Goal: Information Seeking & Learning: Check status

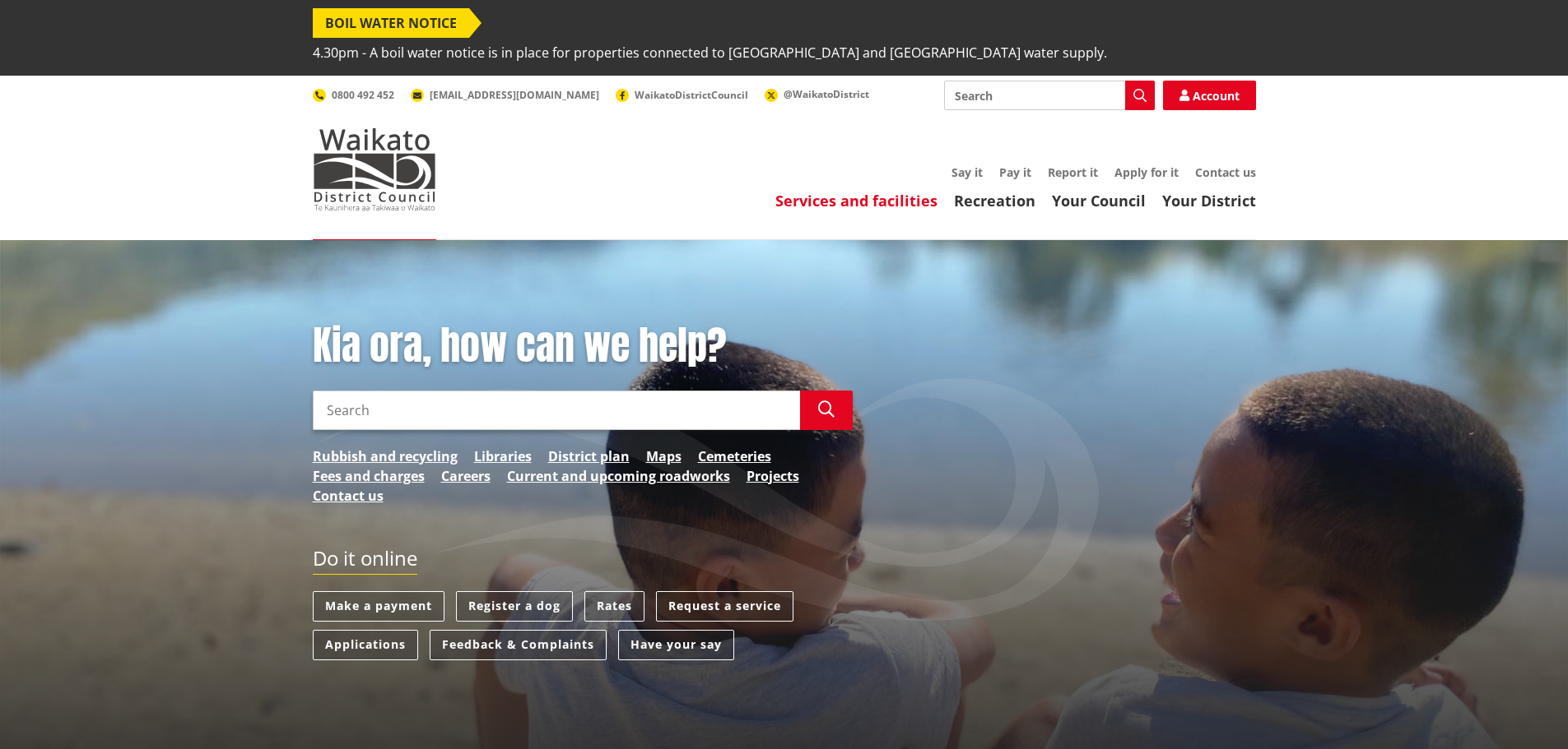
click at [827, 191] on link "Services and facilities" at bounding box center [856, 200] width 162 height 19
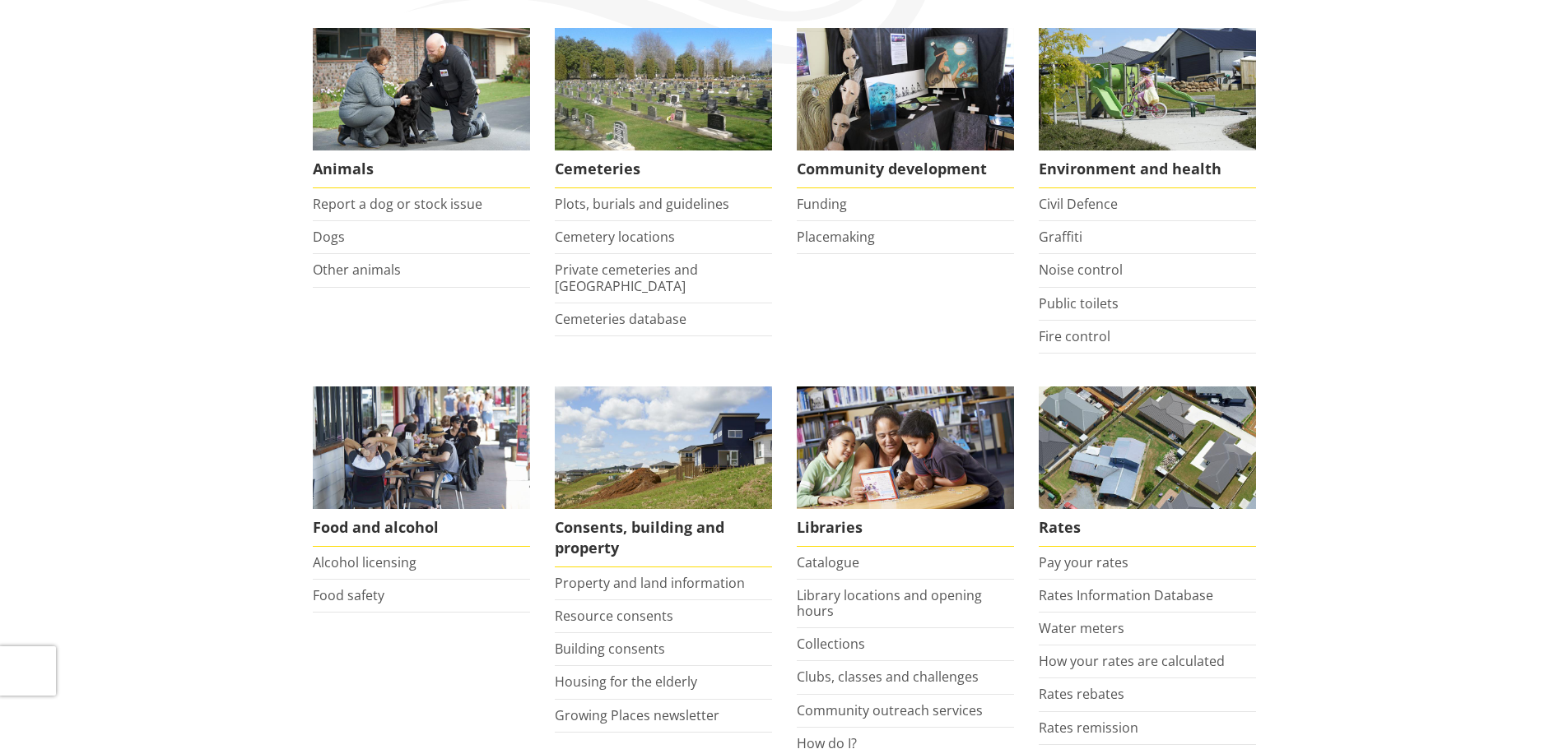
scroll to position [411, 0]
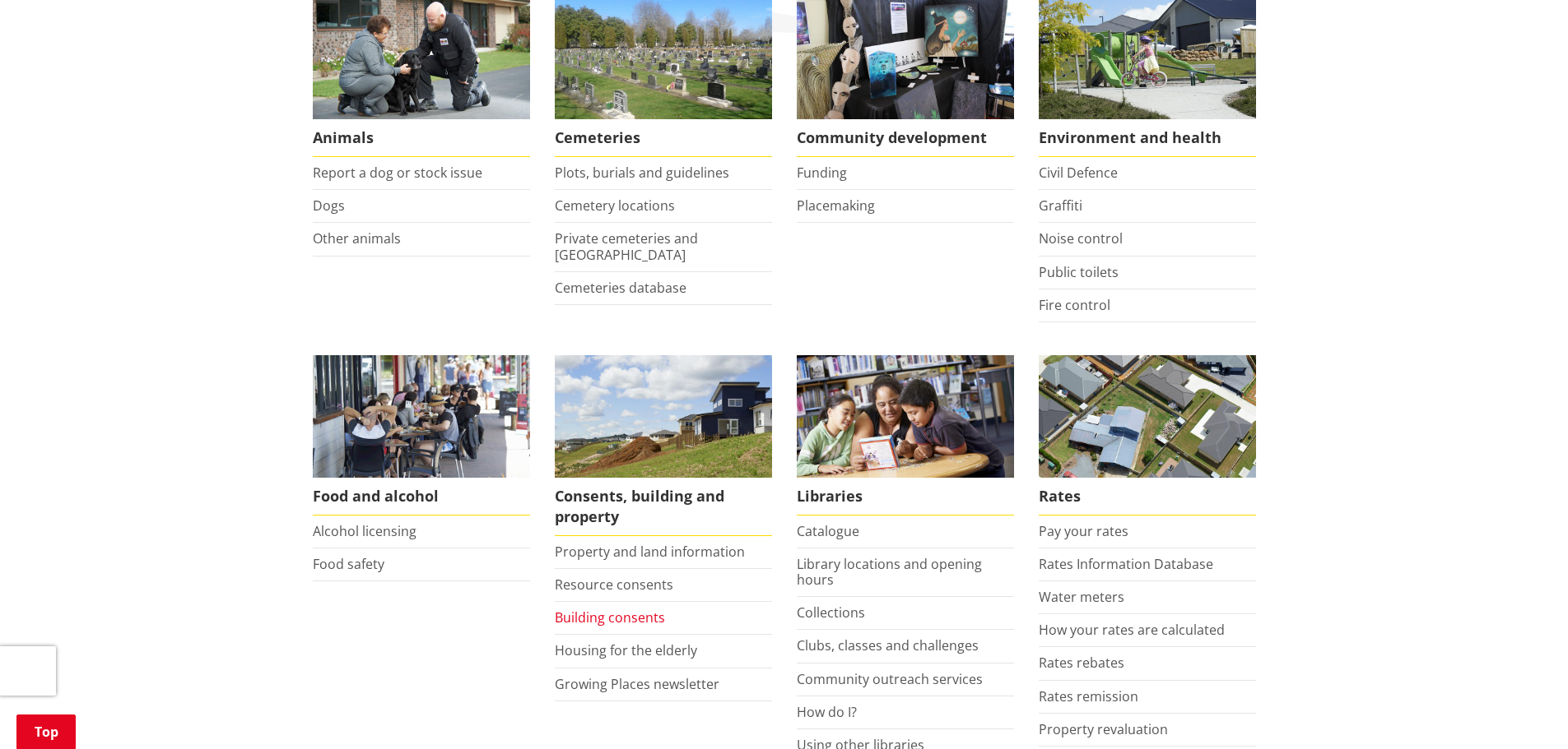
click at [608, 608] on link "Building consents" at bounding box center [609, 618] width 110 height 19
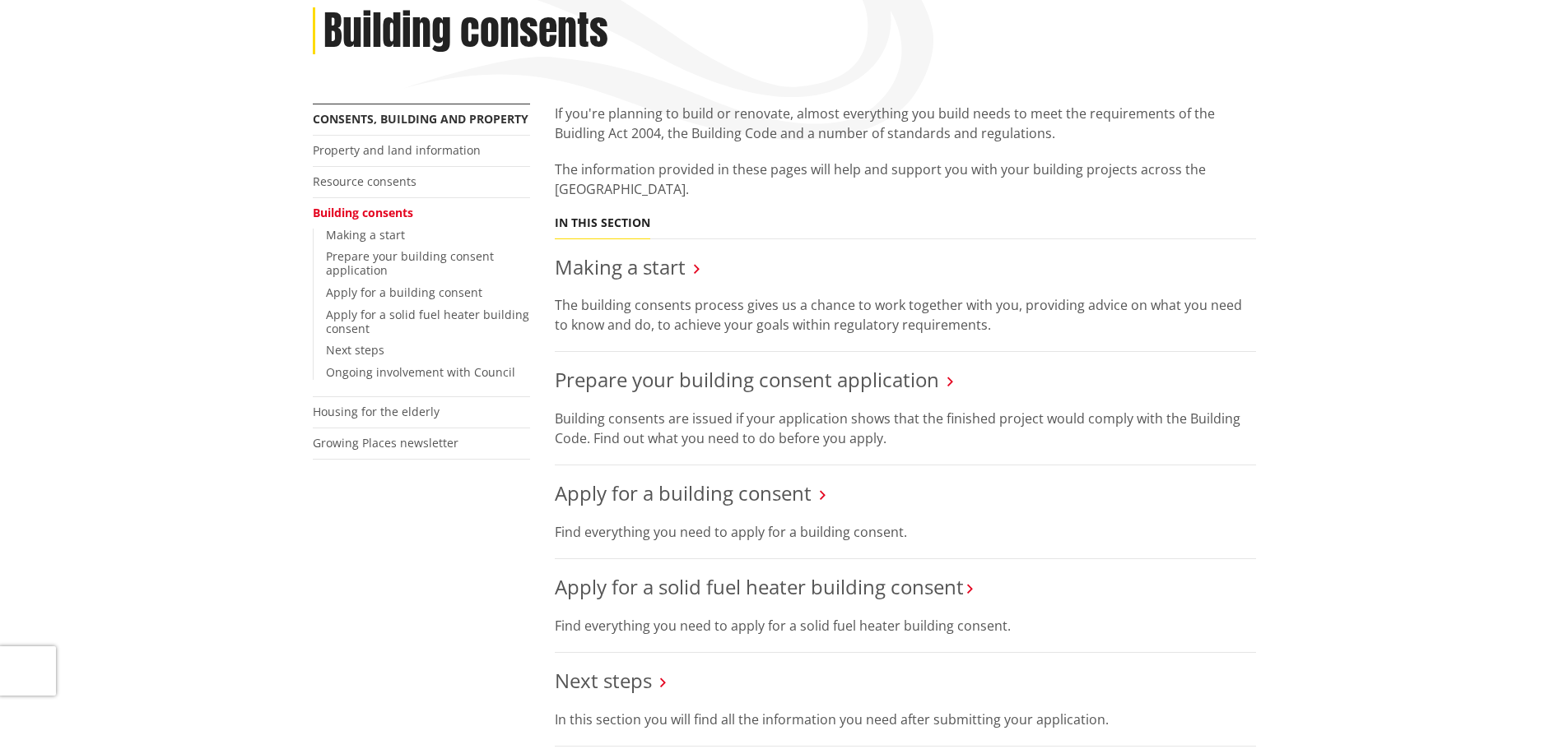
scroll to position [411, 0]
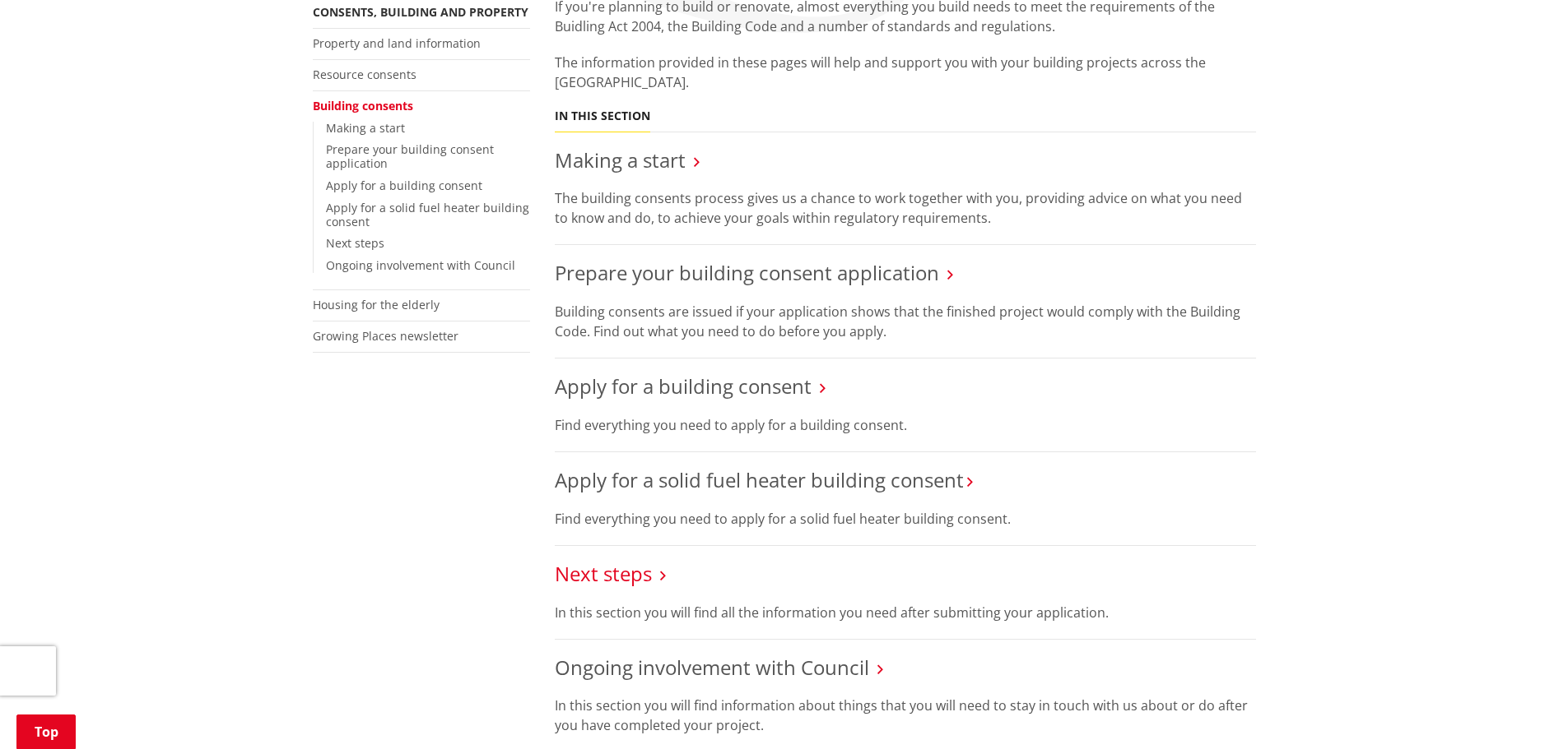
click at [600, 560] on link "Next steps" at bounding box center [603, 573] width 97 height 27
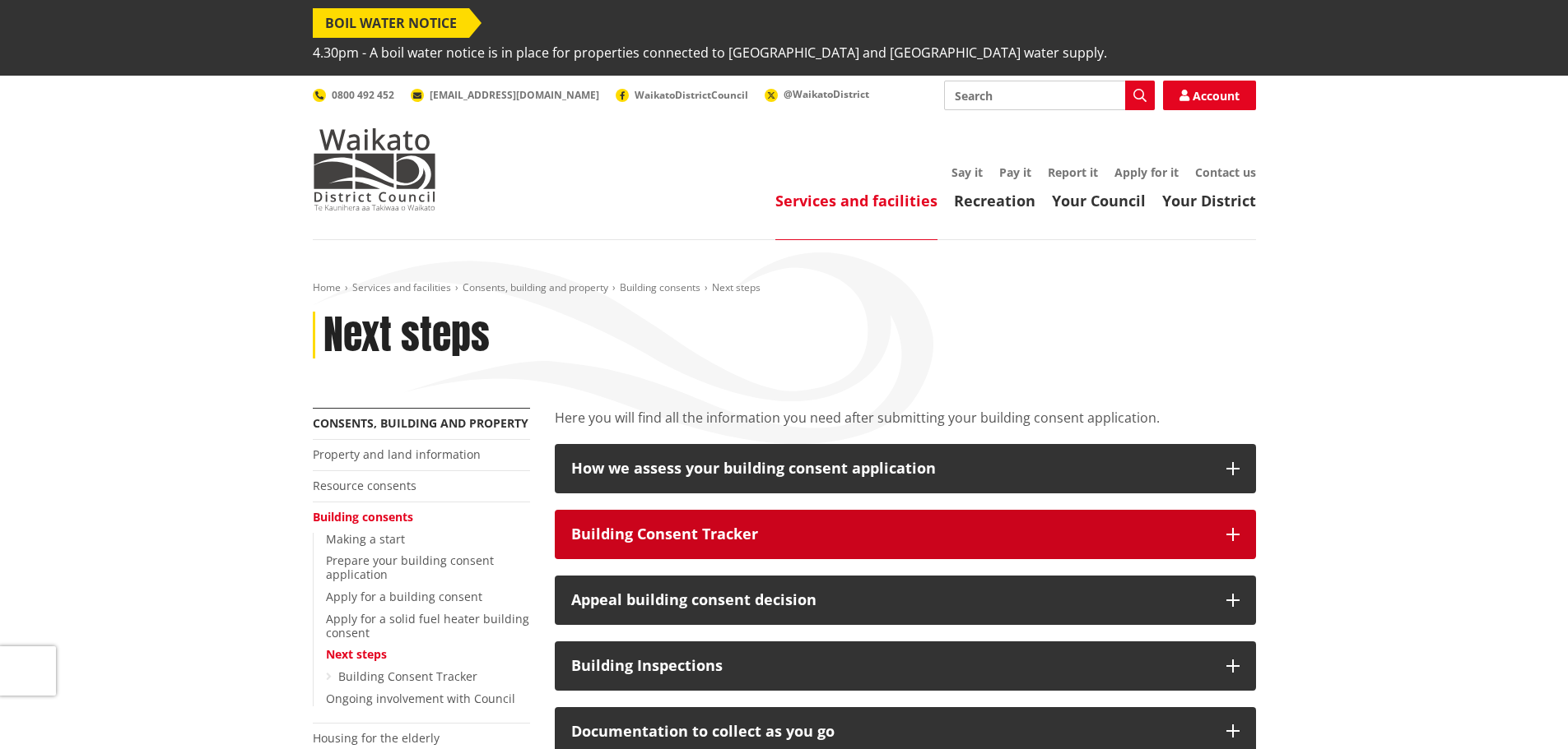
click at [671, 527] on div "Building Consent Tracker" at bounding box center [890, 535] width 638 height 17
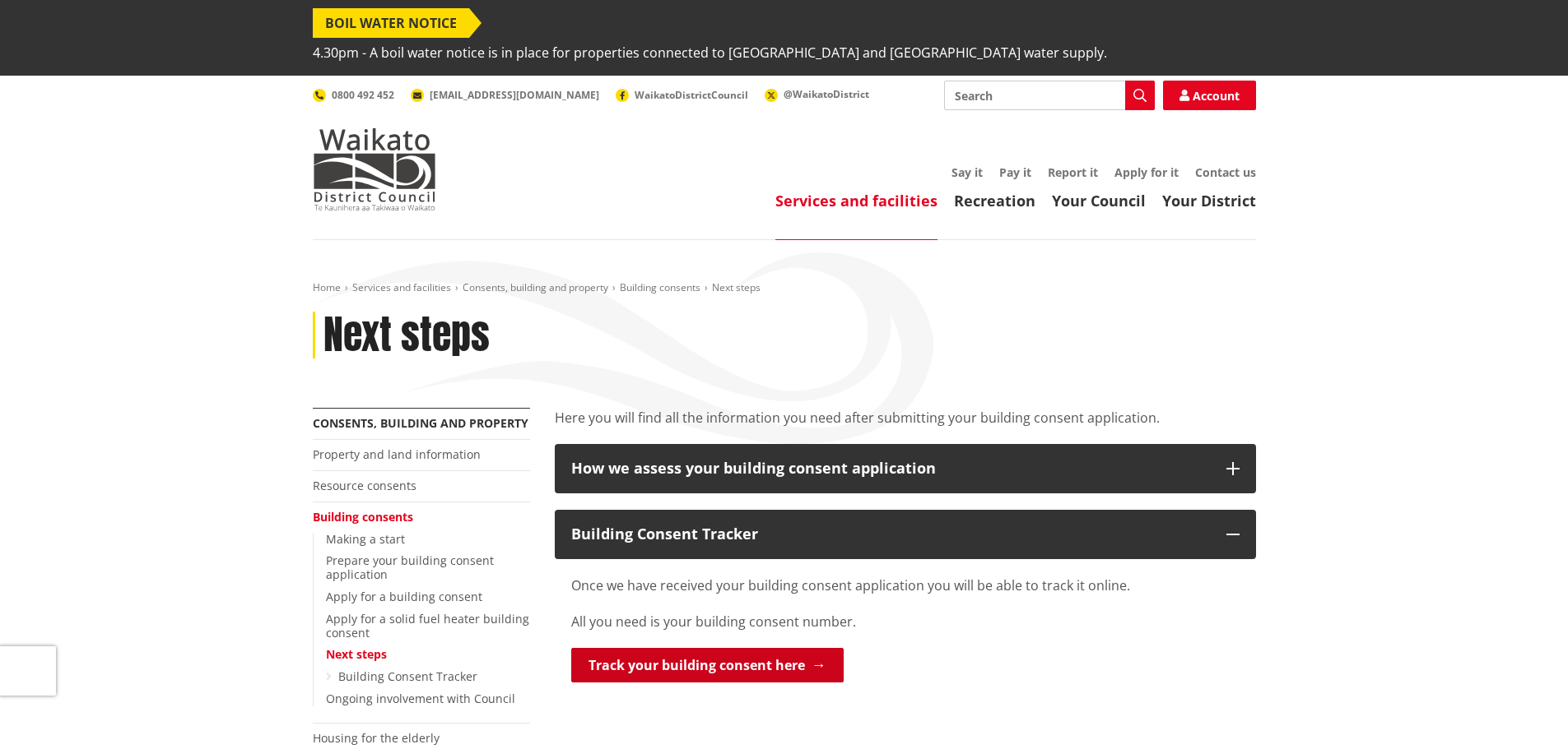
click at [646, 648] on link "Track your building consent here" at bounding box center [708, 665] width 272 height 34
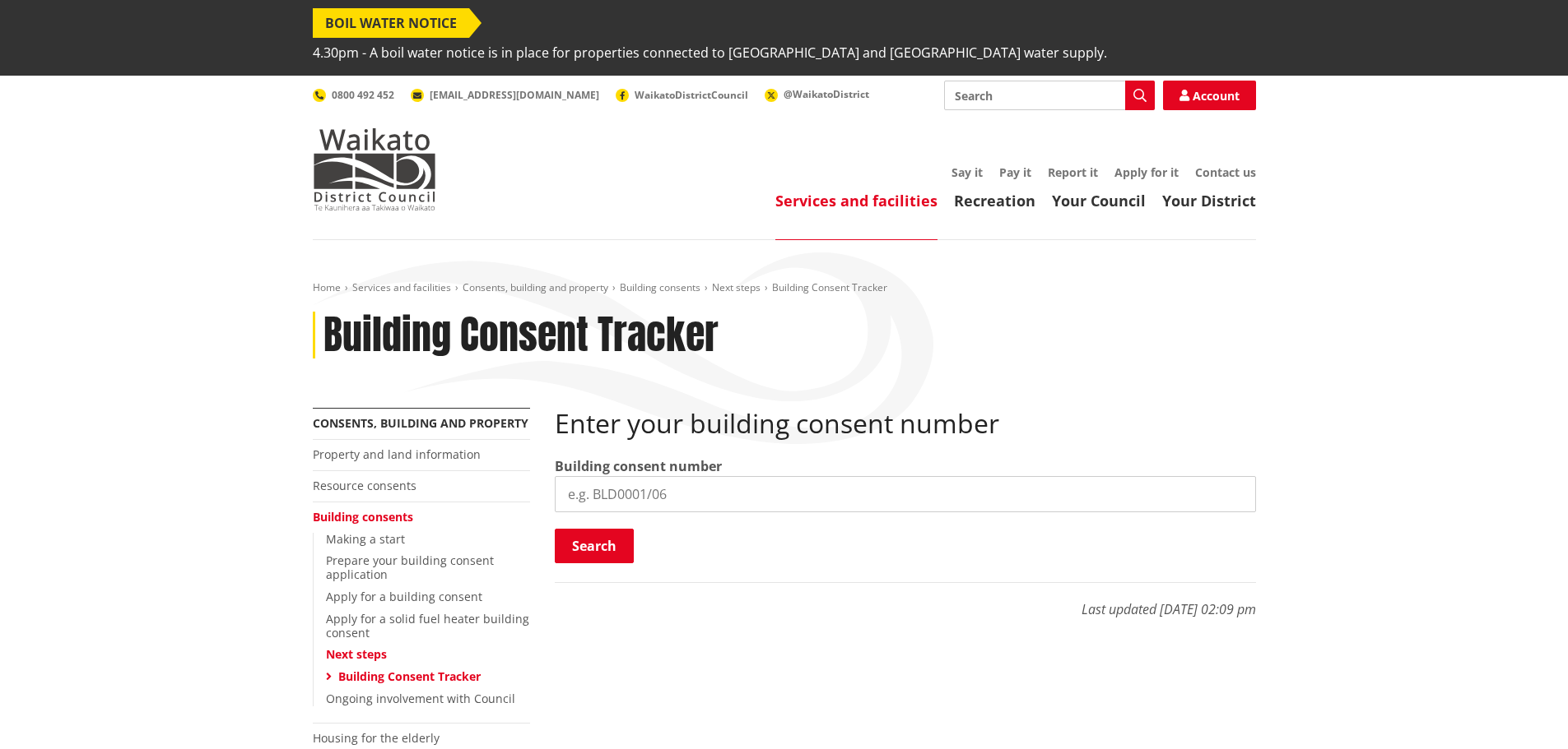
click at [628, 476] on input "search" at bounding box center [905, 493] width 701 height 36
type input "BLD0267/26"
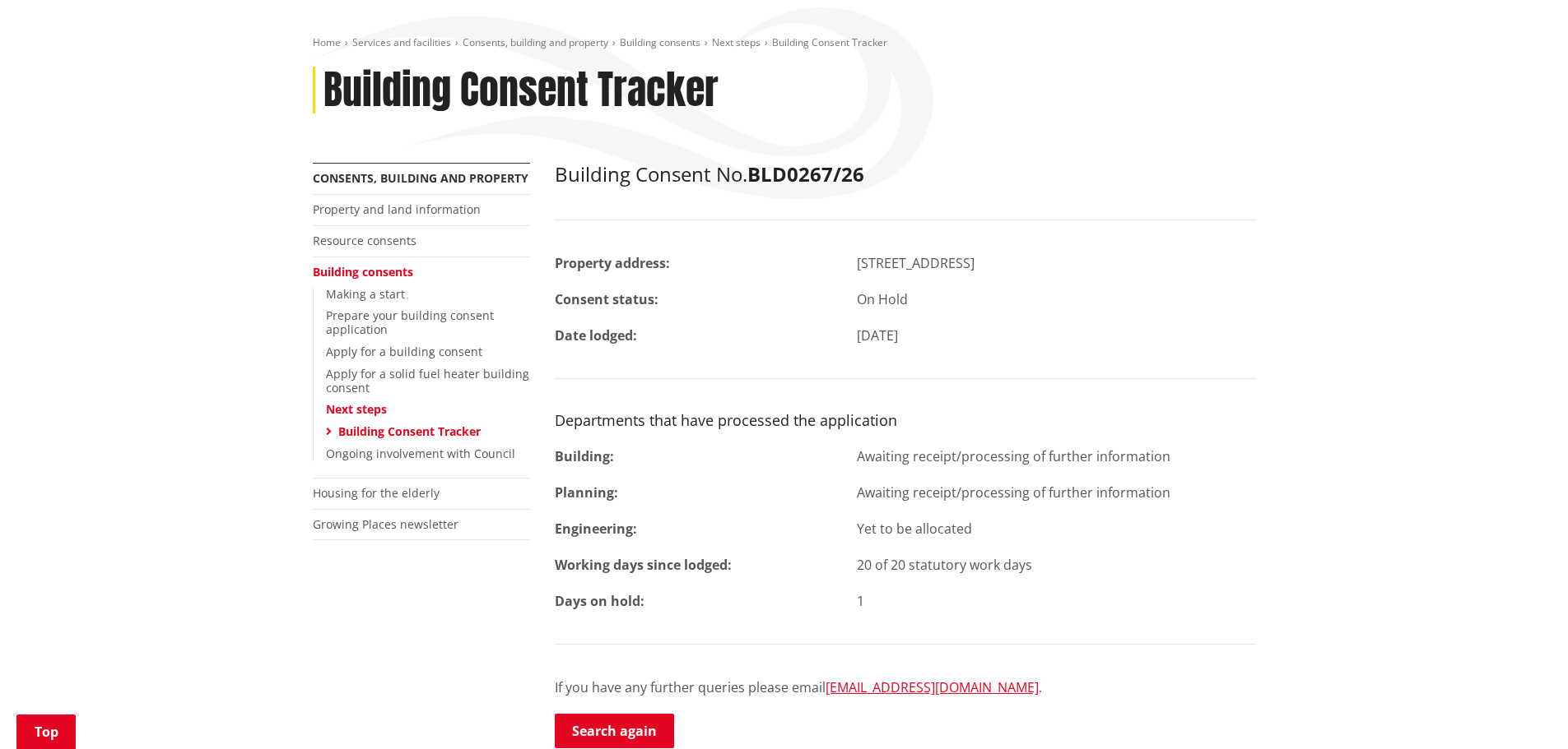
scroll to position [247, 0]
